Goal: Communication & Community: Share content

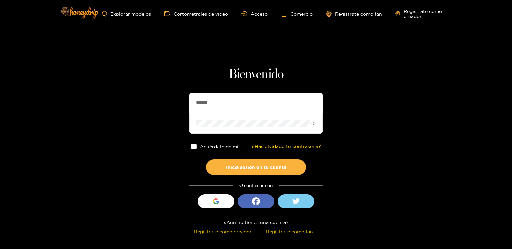
click at [201, 100] on input "*******" at bounding box center [255, 103] width 133 height 20
type input "**********"
click at [206, 159] on button "Inicia sesión en tu cuenta" at bounding box center [256, 167] width 100 height 16
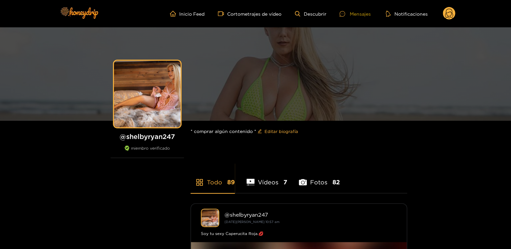
click at [347, 17] on div "Mensajes" at bounding box center [355, 14] width 31 height 8
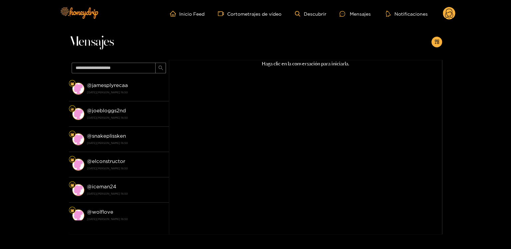
click at [446, 16] on circle at bounding box center [449, 13] width 13 height 13
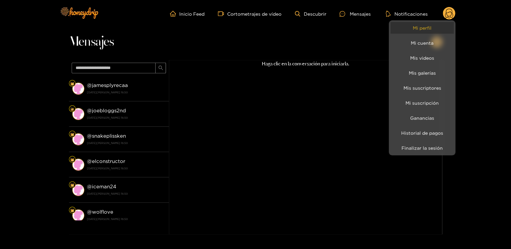
click at [442, 26] on link "Mi perfil" at bounding box center [421, 28] width 63 height 12
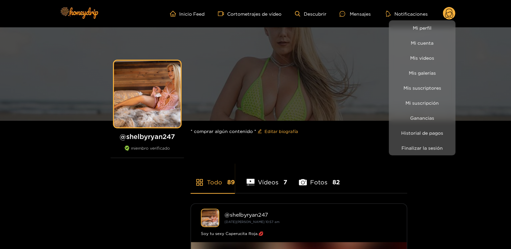
click at [146, 142] on div at bounding box center [255, 124] width 511 height 249
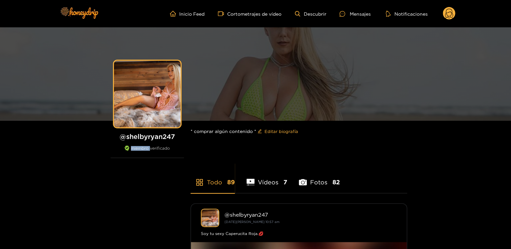
click at [146, 142] on div "@ shelbyryan247 miembro verificado" at bounding box center [147, 145] width 73 height 26
click at [145, 139] on font "shelbyryan247" at bounding box center [150, 136] width 49 height 7
copy font "shelbyryan247"
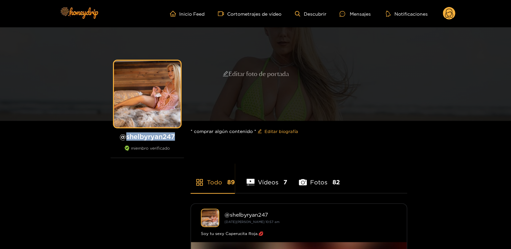
copy font "shelbyryan247"
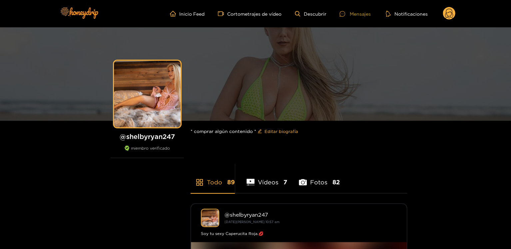
click at [350, 10] on font "Mensajes" at bounding box center [360, 14] width 21 height 8
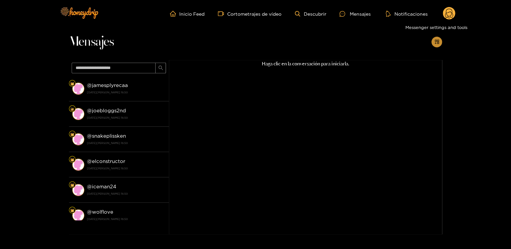
click at [436, 41] on icon "añadir a la tienda de aplicaciones" at bounding box center [436, 41] width 5 height 5
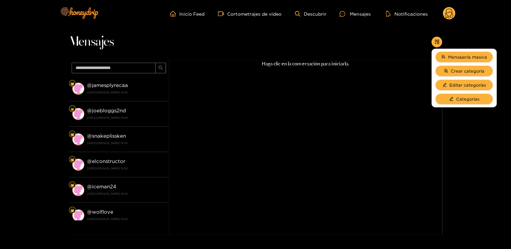
click at [376, 147] on div "Haga clic en la conversación para iniciarla." at bounding box center [305, 138] width 273 height 157
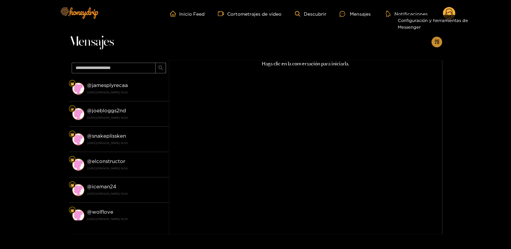
click at [438, 43] on icon "añadir a la tienda de aplicaciones" at bounding box center [436, 41] width 5 height 5
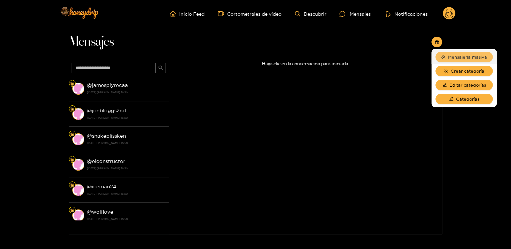
click at [466, 58] on font "Mensajería masiva" at bounding box center [467, 57] width 39 height 5
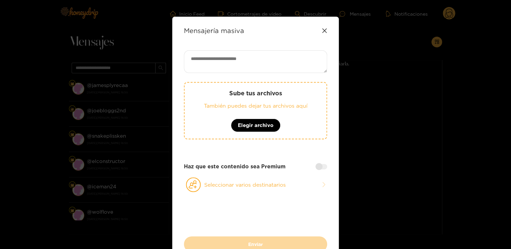
click at [320, 32] on div "Mensajería masiva" at bounding box center [255, 31] width 143 height 8
click at [325, 31] on icon at bounding box center [324, 30] width 4 height 4
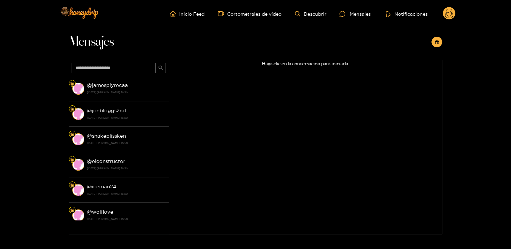
click at [456, 14] on header "Inicio Feed Cortometrajes de vídeo Descubrir Mensajes Notificaciones 0 vídeos d…" at bounding box center [255, 13] width 511 height 27
click at [447, 12] on icon at bounding box center [449, 15] width 8 height 12
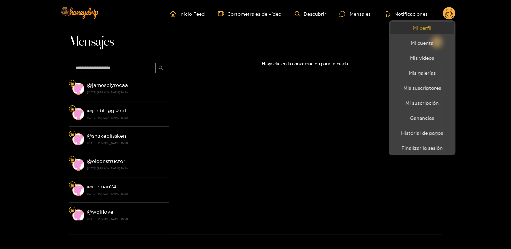
click at [412, 30] on link "Mi perfil" at bounding box center [421, 28] width 63 height 12
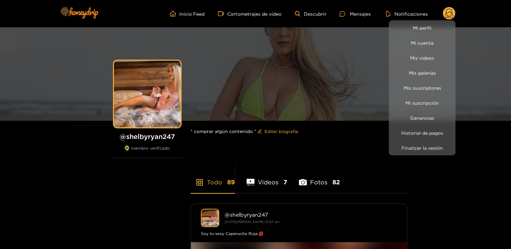
click at [351, 15] on div at bounding box center [255, 124] width 511 height 249
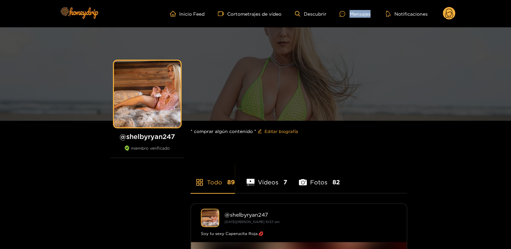
click at [351, 15] on font "Mensajes" at bounding box center [360, 13] width 21 height 5
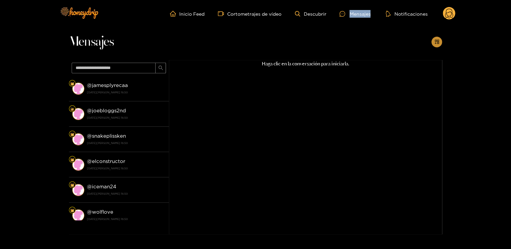
click at [439, 44] on button "button" at bounding box center [436, 42] width 11 height 11
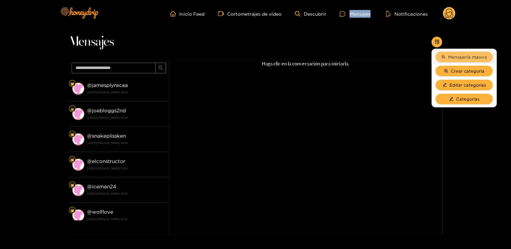
click at [449, 52] on button "Mensajería masiva" at bounding box center [463, 57] width 57 height 11
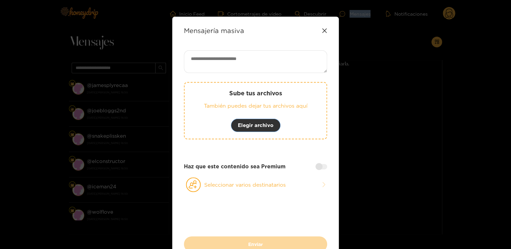
click at [251, 125] on font "Elegir archivo" at bounding box center [256, 125] width 36 height 6
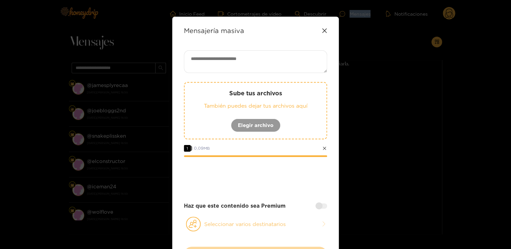
click at [283, 218] on button "Seleccionar varios destinatarios" at bounding box center [255, 223] width 143 height 15
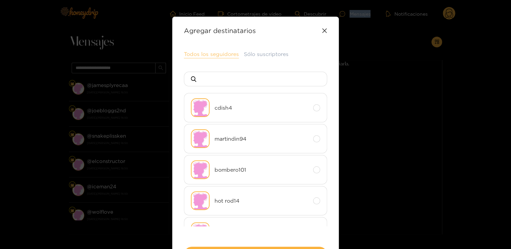
click at [217, 55] on font "Todos los seguidores" at bounding box center [211, 54] width 55 height 6
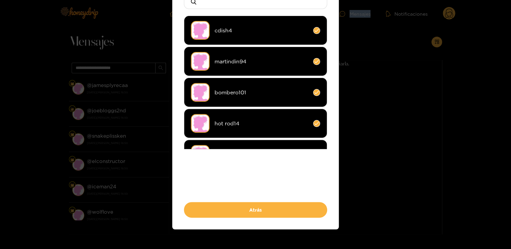
scroll to position [84, 0]
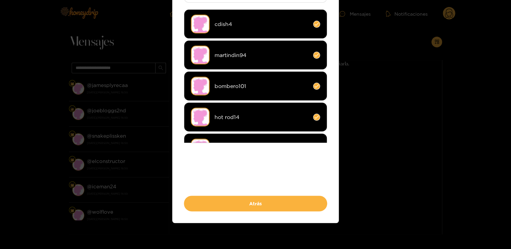
click at [278, 193] on div "Todos los seguidores Sólo suscriptores cdish4 martindin94 bombero101 hot rod14 …" at bounding box center [255, 89] width 143 height 245
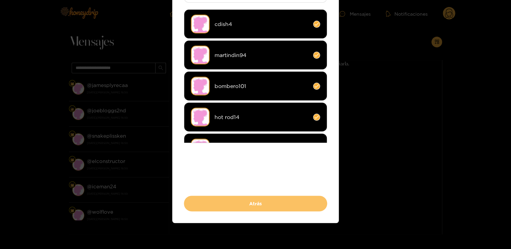
click at [276, 203] on button "Atrás" at bounding box center [255, 204] width 143 height 16
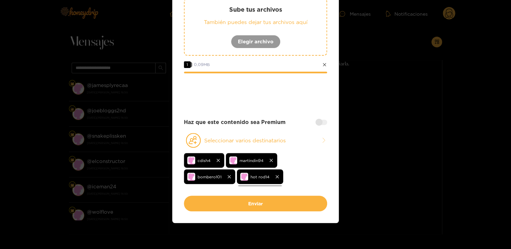
click at [316, 121] on div at bounding box center [322, 122] width 12 height 5
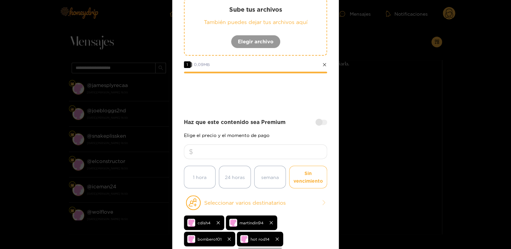
click at [288, 150] on input "number" at bounding box center [255, 151] width 143 height 15
type input "*"
type input "**"
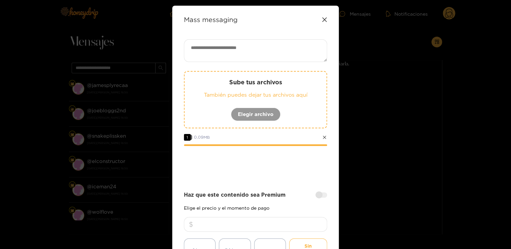
scroll to position [9, 0]
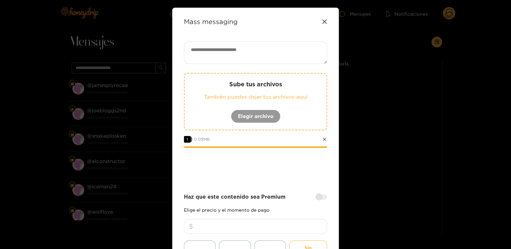
type input "****"
click at [212, 59] on textarea at bounding box center [255, 52] width 143 height 23
click at [187, 39] on div "Mensajería masiva Sube tus archivos También puedes dejar tus archivos aquí Eleg…" at bounding box center [255, 184] width 167 height 352
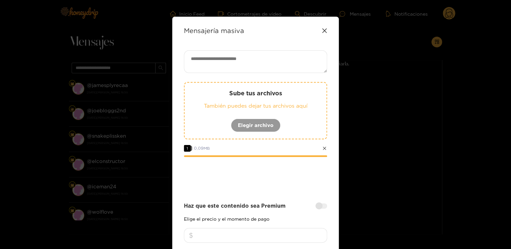
click at [227, 63] on textarea at bounding box center [255, 61] width 143 height 23
